Goal: Information Seeking & Learning: Understand process/instructions

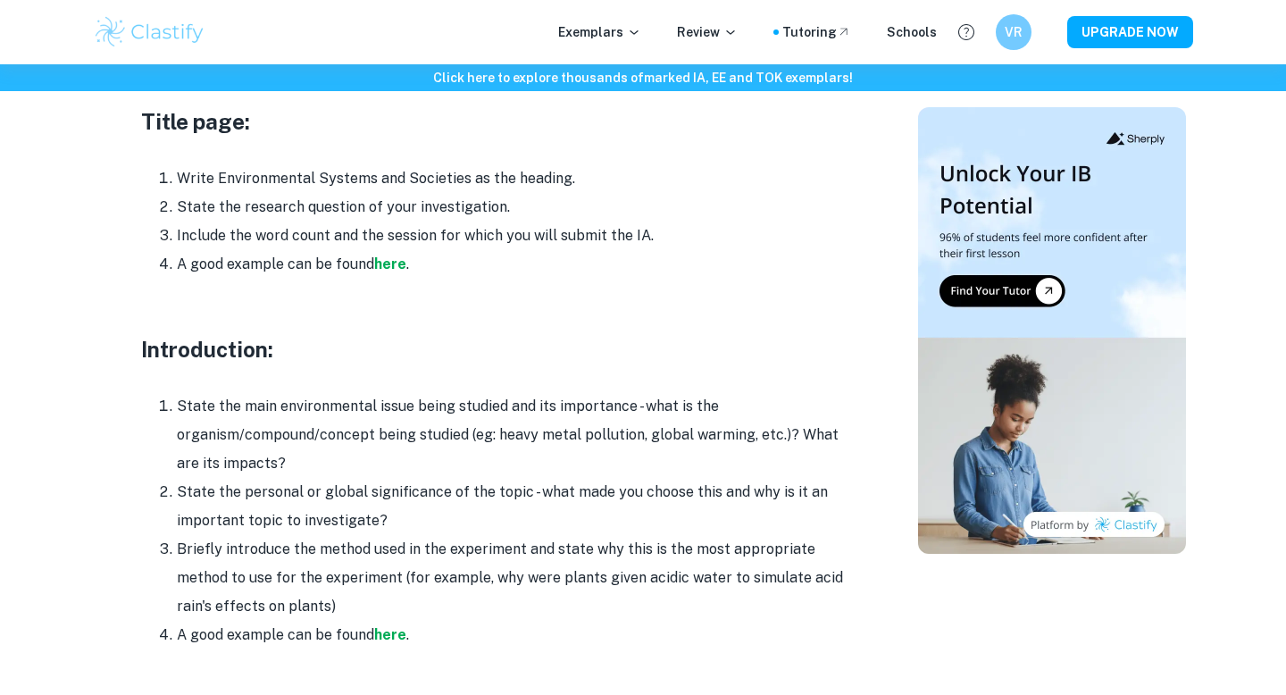
scroll to position [992, 0]
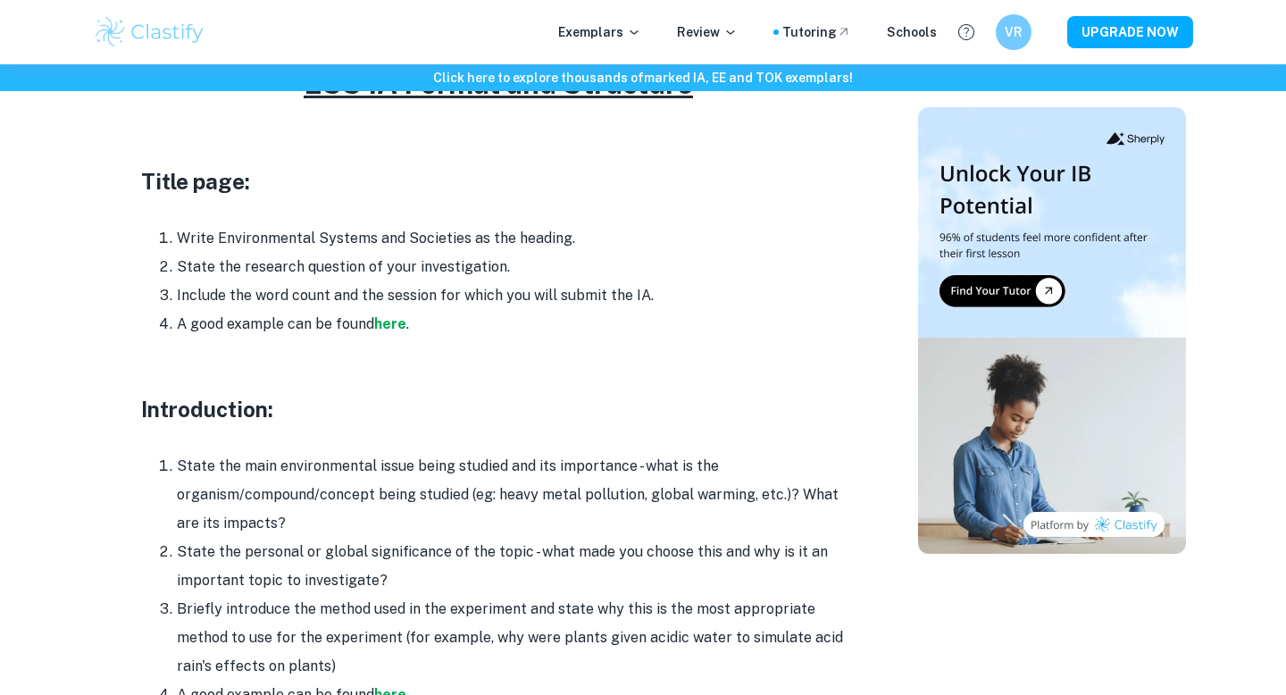
scroll to position [869, 0]
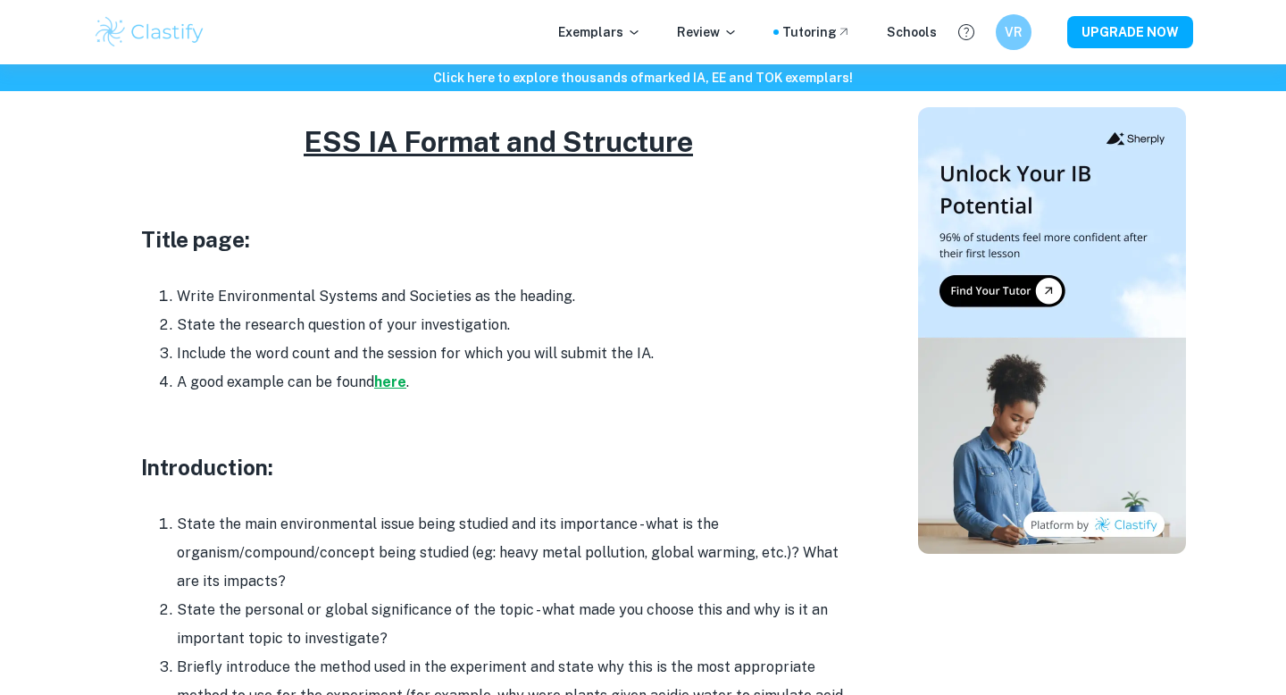
click at [392, 373] on strong "here" at bounding box center [390, 381] width 32 height 17
drag, startPoint x: 439, startPoint y: 354, endPoint x: 237, endPoint y: 188, distance: 261.5
copy div "Title page: Write Environmental Systems and Societies as the heading. State the…"
click at [565, 223] on h3 "Title page:" at bounding box center [498, 239] width 715 height 32
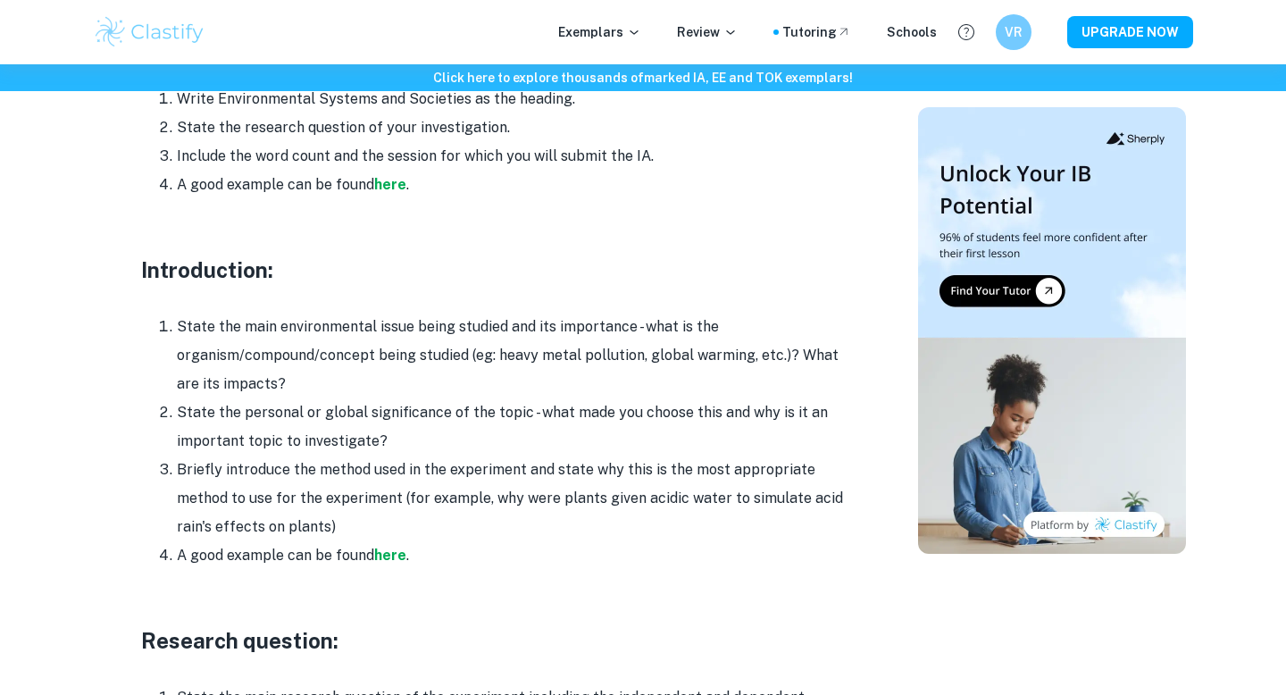
scroll to position [1067, 0]
drag, startPoint x: 426, startPoint y: 532, endPoint x: 132, endPoint y: 246, distance: 410.0
copy div "Introduction: State the main environmental issue being studied and its importan…"
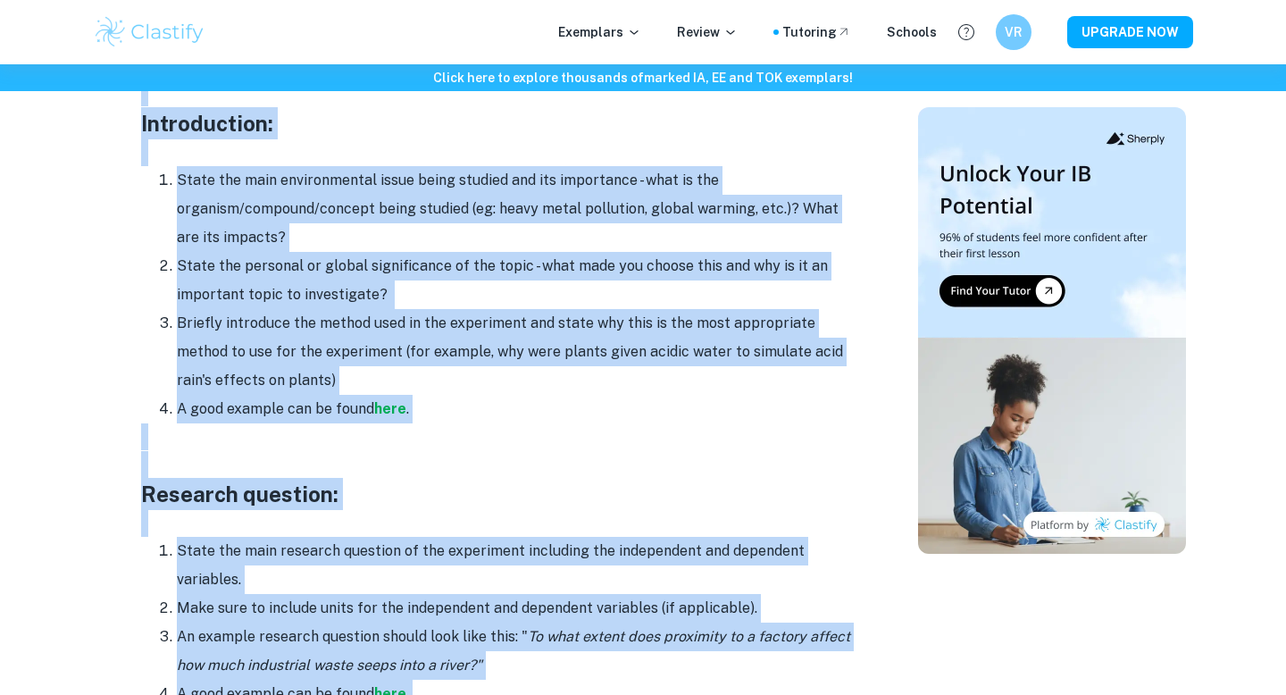
scroll to position [877, 0]
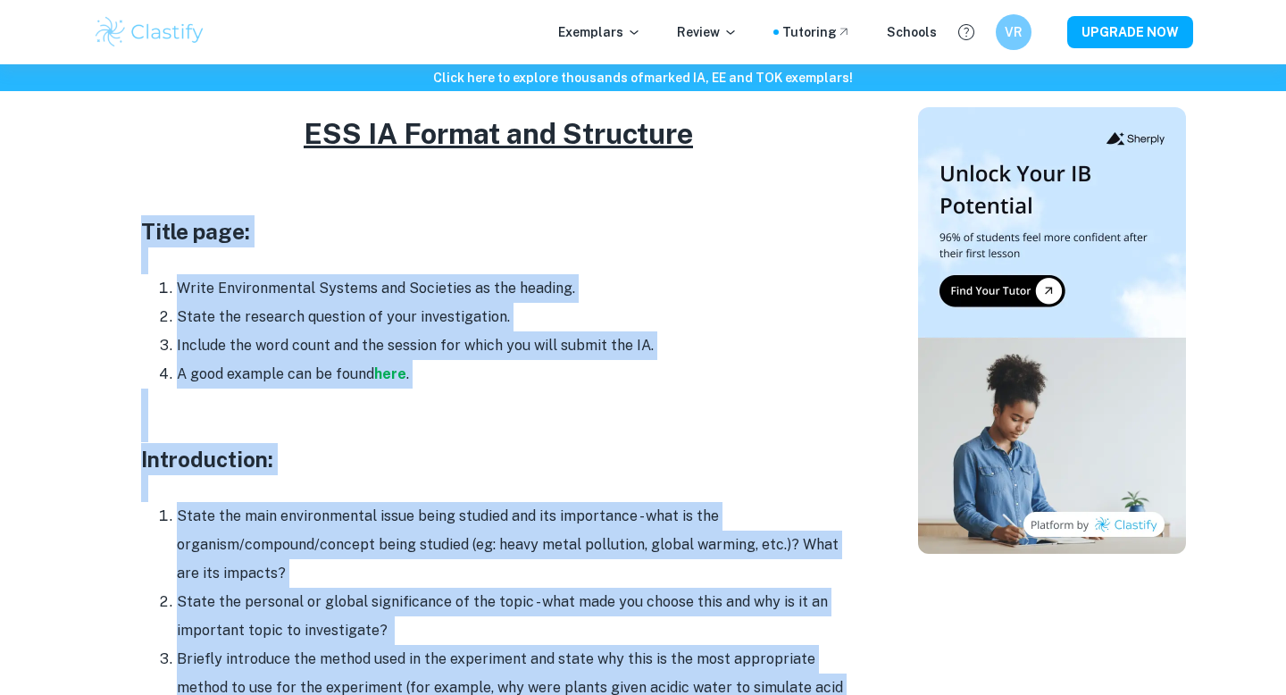
drag, startPoint x: 461, startPoint y: 590, endPoint x: 168, endPoint y: 187, distance: 498.9
copy div "Lorem ipsu: Dolor Sitametconsec Adipisc eli Seddoeius te inc utlabor. Etdol mag…"
click at [434, 303] on li "State the research question of your investigation." at bounding box center [516, 317] width 679 height 29
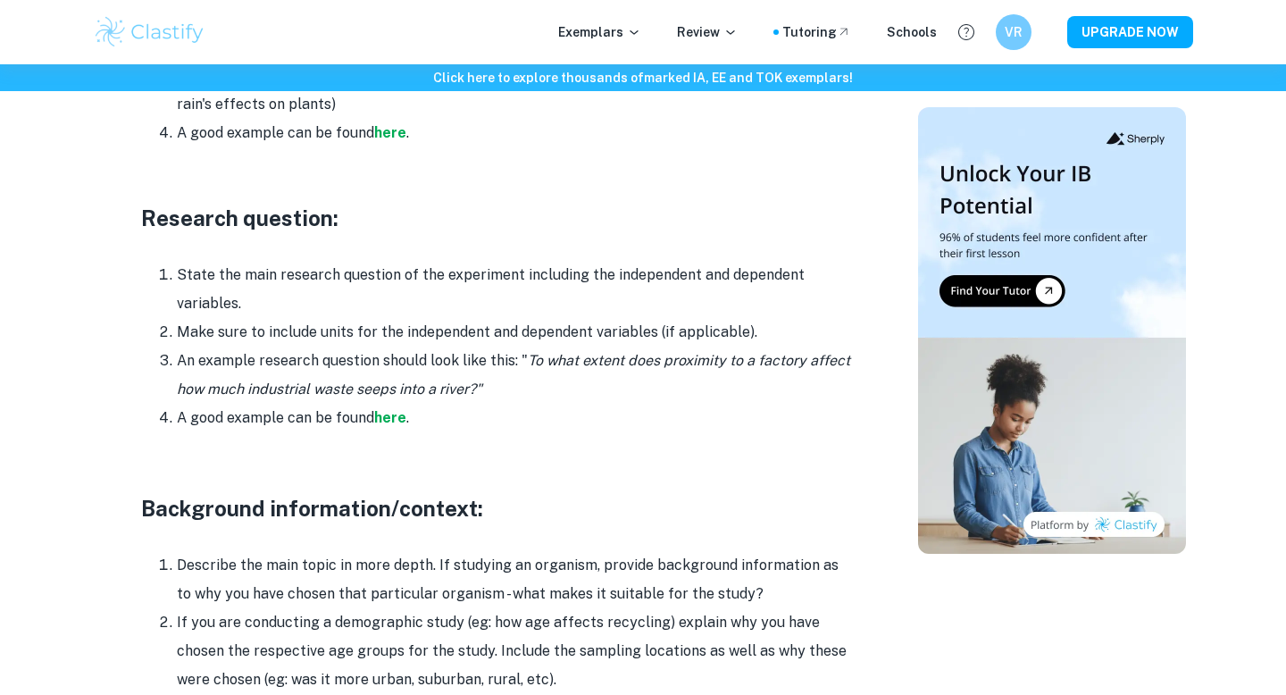
scroll to position [1499, 0]
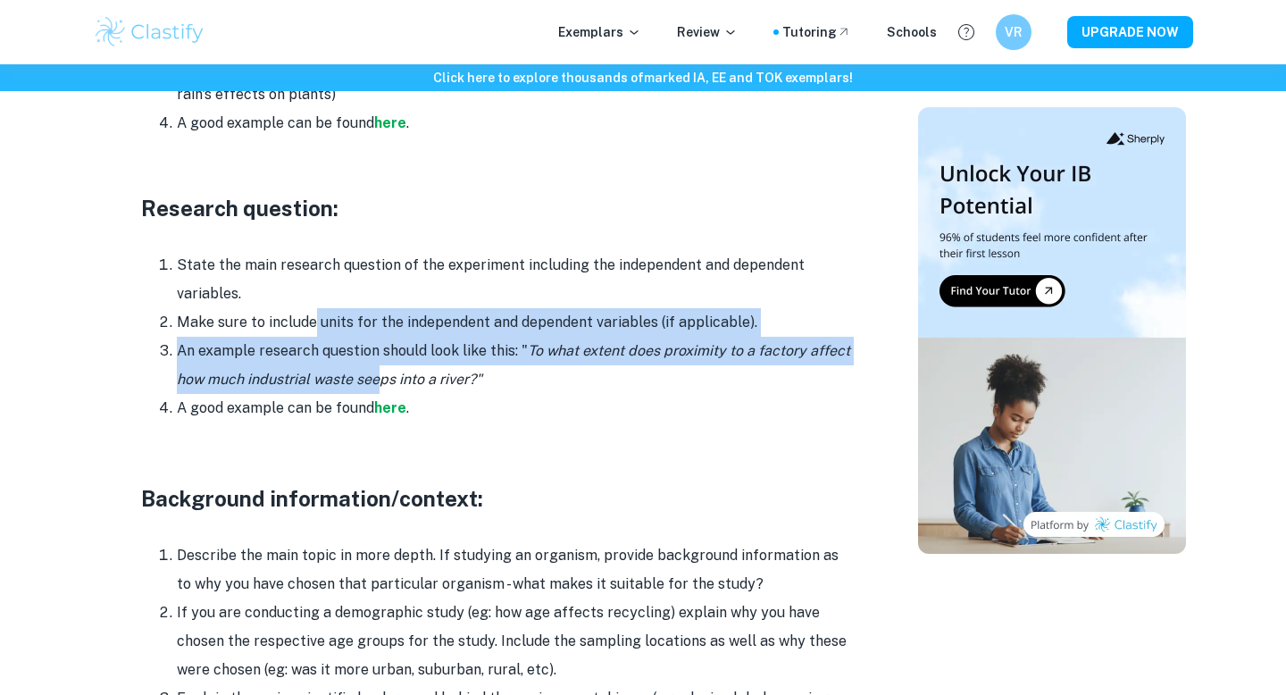
drag, startPoint x: 382, startPoint y: 350, endPoint x: 312, endPoint y: 303, distance: 85.0
click at [312, 303] on ol "State the main research question of the experiment including the independent an…" at bounding box center [498, 337] width 715 height 172
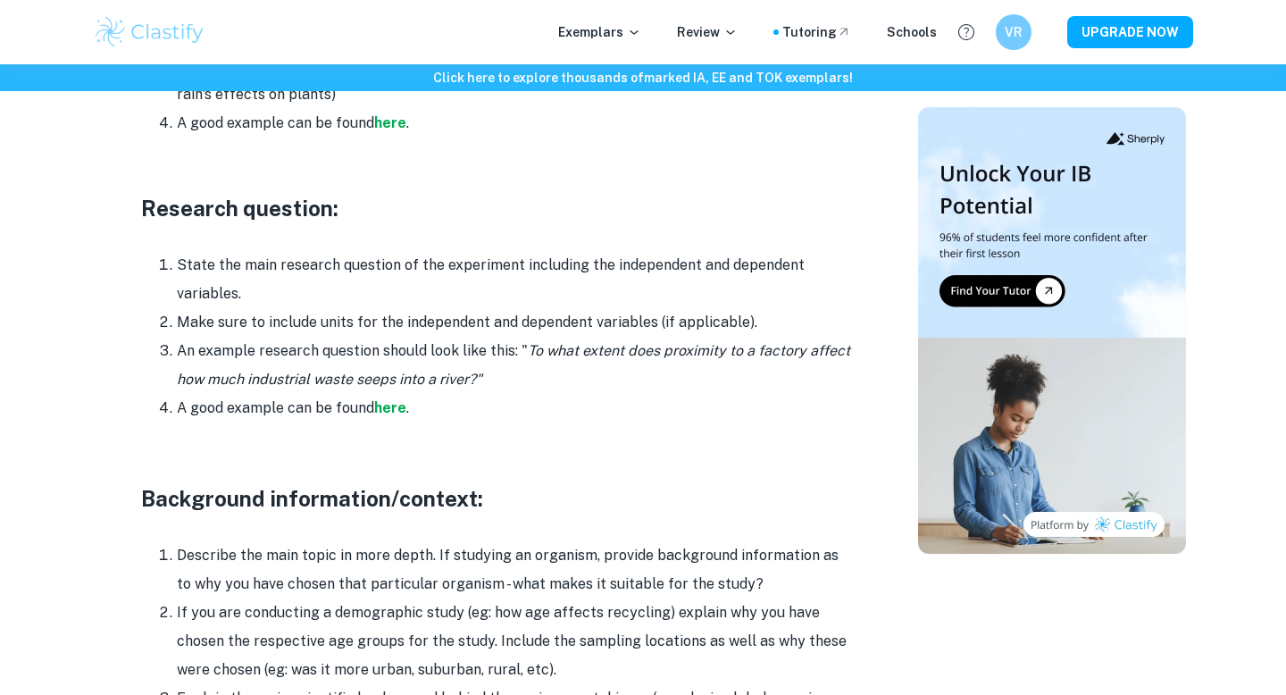
click at [310, 337] on li "An example research question should look like this: " To what extent does proxi…" at bounding box center [516, 365] width 679 height 57
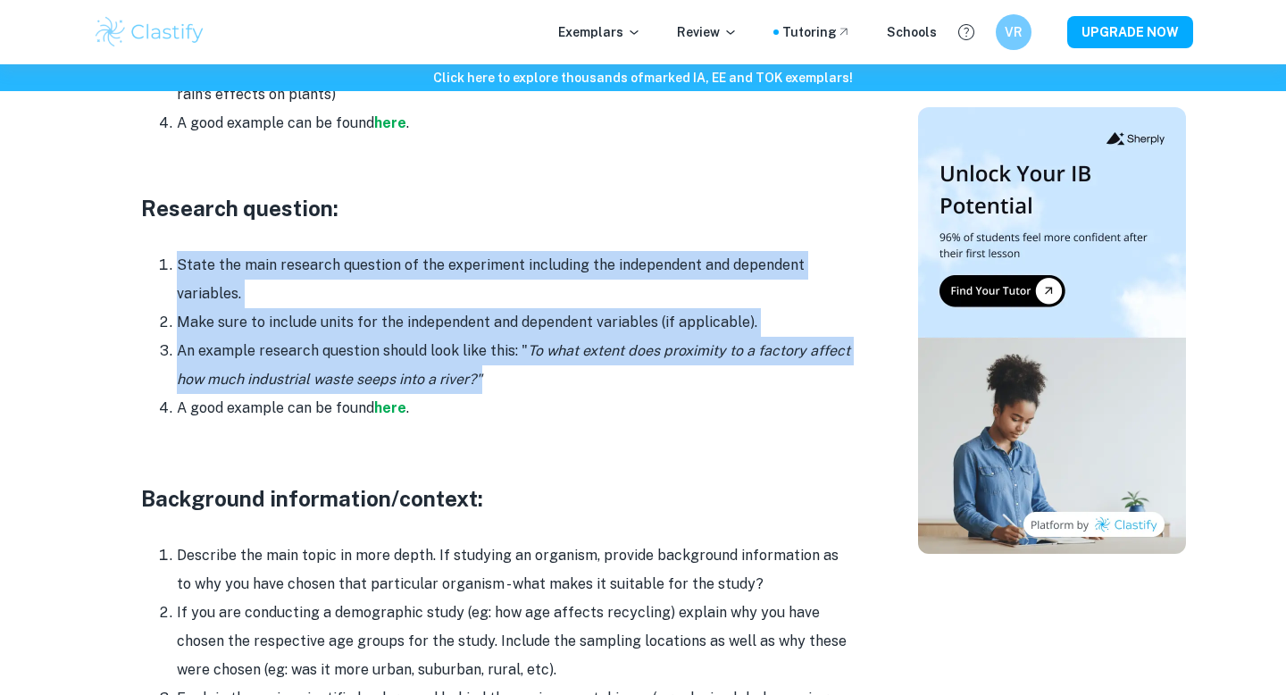
drag, startPoint x: 487, startPoint y: 340, endPoint x: 177, endPoint y: 238, distance: 326.6
click at [177, 251] on ol "State the main research question of the experiment including the independent an…" at bounding box center [498, 337] width 715 height 172
copy ol "State the main research question of the experiment including the independent an…"
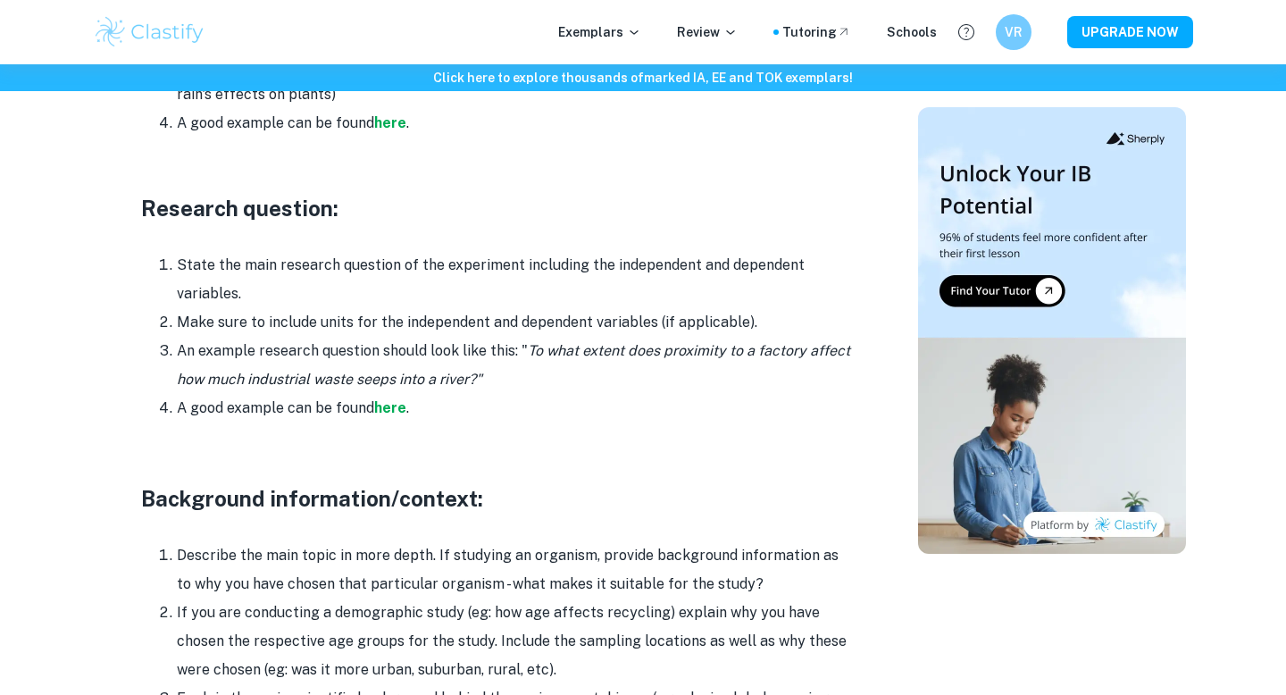
click at [615, 224] on p at bounding box center [498, 237] width 715 height 27
